Goal: Transaction & Acquisition: Purchase product/service

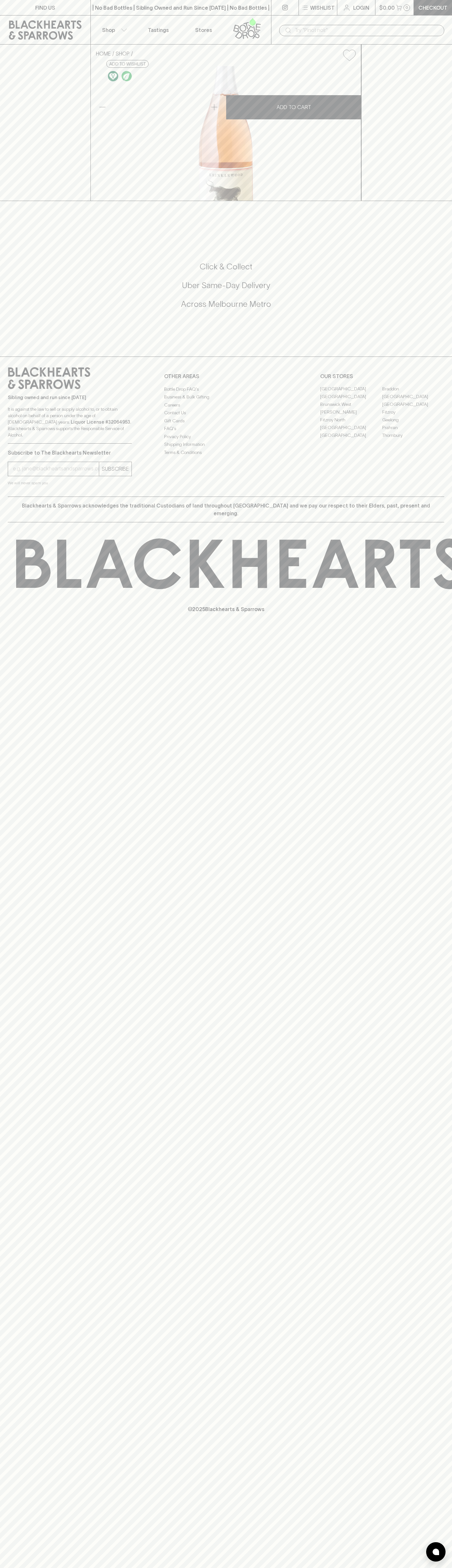
click at [451, 1] on link "Checkout" at bounding box center [433, 7] width 38 height 15
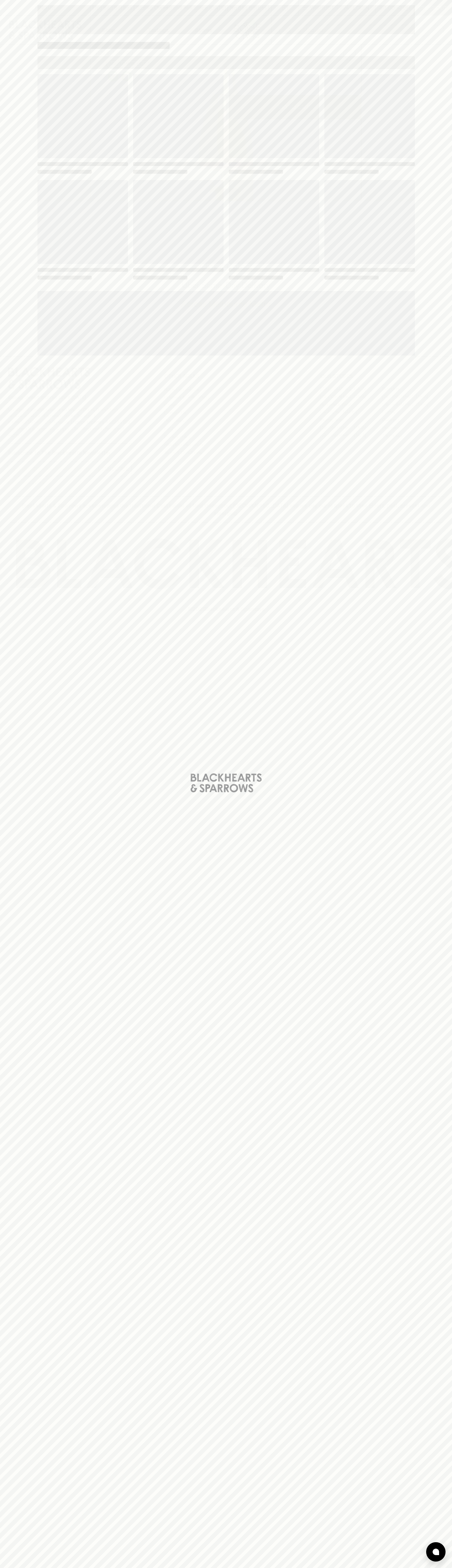
click at [442, 646] on div "Loading" at bounding box center [226, 784] width 452 height 1568
click at [247, 1567] on html "FIND US | No Bad Bottles | Sibling Owned and Run Since 2006 | No Bad Bottles | …" at bounding box center [226, 784] width 452 height 1568
click at [12, 1004] on div "Loading" at bounding box center [226, 784] width 452 height 1568
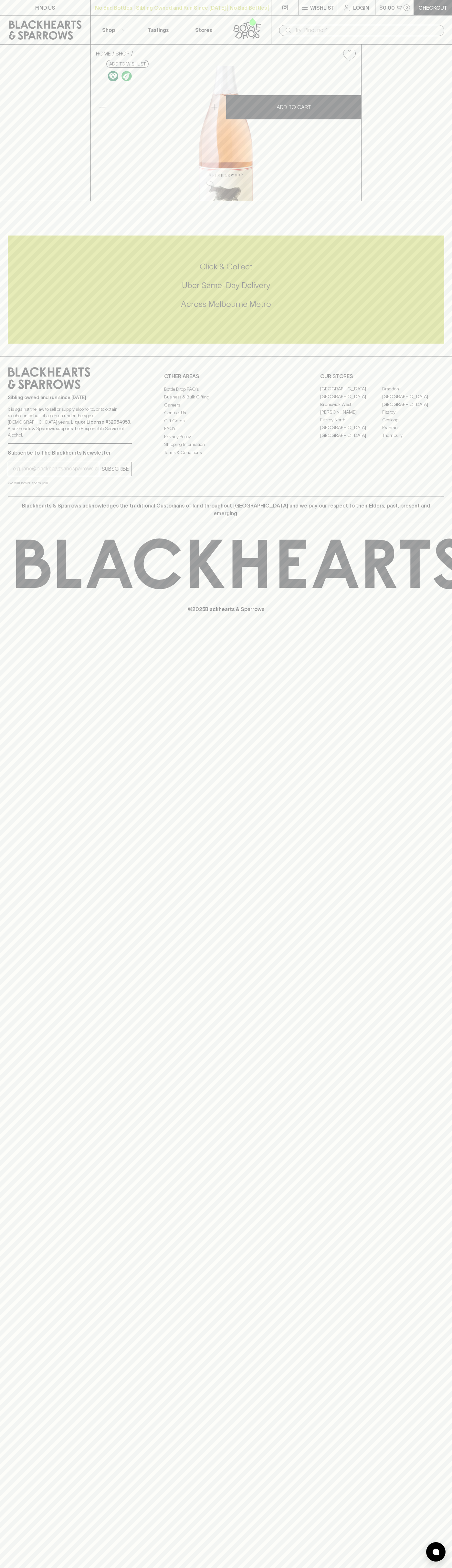
click at [413, 416] on link "Fitzroy" at bounding box center [413, 412] width 62 height 8
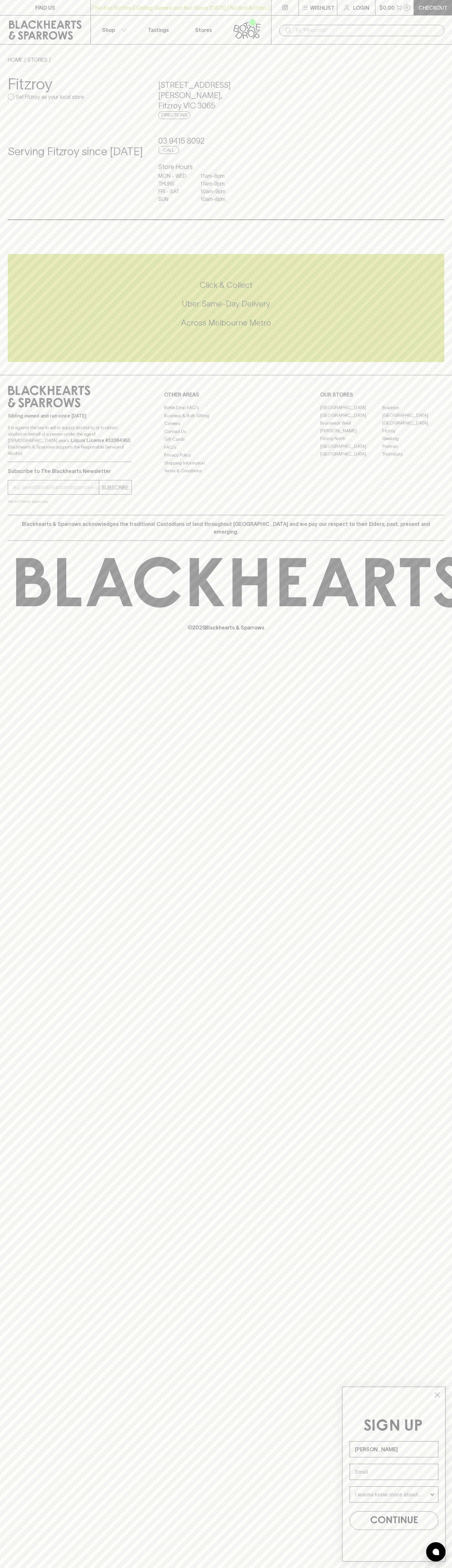
type input "John Smith"
